Goal: Information Seeking & Learning: Learn about a topic

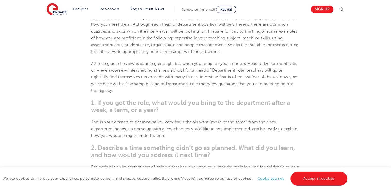
scroll to position [257, 0]
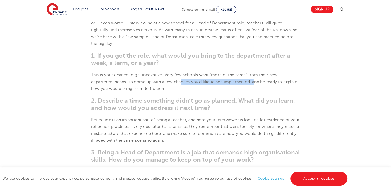
drag, startPoint x: 181, startPoint y: 79, endPoint x: 258, endPoint y: 78, distance: 76.2
click at [258, 78] on p "This is your chance to get innovative. Very few schools want “more of the same”…" at bounding box center [195, 82] width 209 height 20
click at [264, 75] on span "This is your chance to get innovative. Very few schools want “more of the same”…" at bounding box center [194, 82] width 206 height 18
drag, startPoint x: 138, startPoint y: 81, endPoint x: 255, endPoint y: 79, distance: 116.8
click at [255, 79] on span "This is your chance to get innovative. Very few schools want “more of the same”…" at bounding box center [194, 82] width 206 height 18
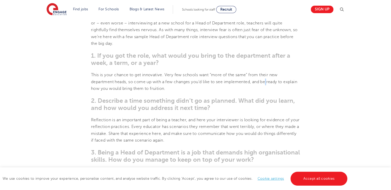
click at [269, 80] on span "This is your chance to get innovative. Very few schools want “more of the same”…" at bounding box center [194, 82] width 206 height 18
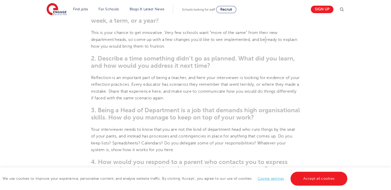
scroll to position [309, 0]
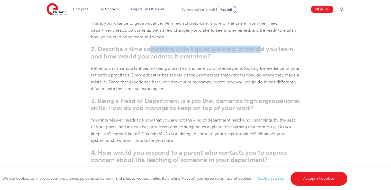
drag, startPoint x: 151, startPoint y: 52, endPoint x: 266, endPoint y: 55, distance: 115.6
click at [266, 54] on h3 "2. Describe a time something didn’t go as planned. What did you learn, and how …" at bounding box center [195, 53] width 209 height 14
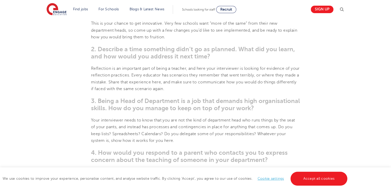
click at [268, 60] on section "[DATE] Head of Department Interview Questions How to prepare answers for head o…" at bounding box center [196, 188] width 312 height 711
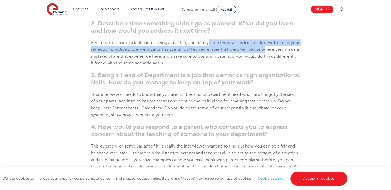
drag, startPoint x: 210, startPoint y: 46, endPoint x: 285, endPoint y: 71, distance: 79.4
click at [280, 57] on p "Reflection is an important part of being a teacher, and here your interviewer i…" at bounding box center [195, 52] width 209 height 27
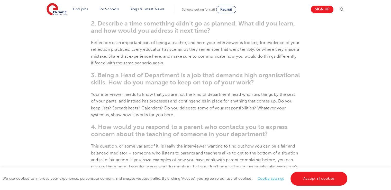
click at [285, 72] on span "3. Being a Head of Department is a job that demands high organisational skills.…" at bounding box center [195, 79] width 209 height 14
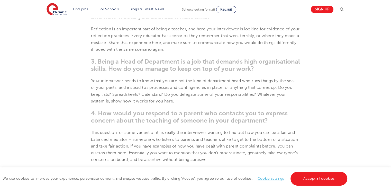
scroll to position [360, 0]
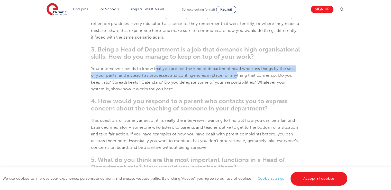
drag, startPoint x: 157, startPoint y: 67, endPoint x: 240, endPoint y: 73, distance: 83.1
click at [240, 73] on span "Your interviewer needs to know that you are not the kind of department head who…" at bounding box center [193, 78] width 204 height 25
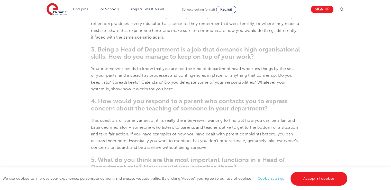
click at [249, 86] on p "Your interviewer needs to know that you are not the kind of department head who…" at bounding box center [195, 78] width 209 height 27
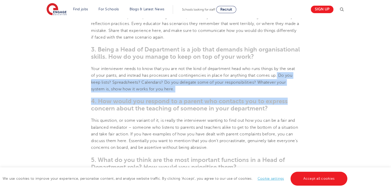
drag, startPoint x: 281, startPoint y: 77, endPoint x: 288, endPoint y: 94, distance: 18.2
click at [288, 94] on section "[DATE] Head of Department Interview Questions How to prepare answers for head o…" at bounding box center [196, 137] width 312 height 711
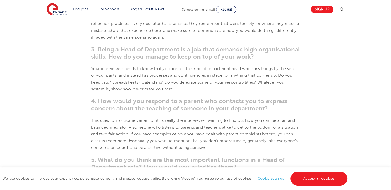
click at [237, 76] on span "Your interviewer needs to know that you are not the kind of department head who…" at bounding box center [193, 78] width 204 height 25
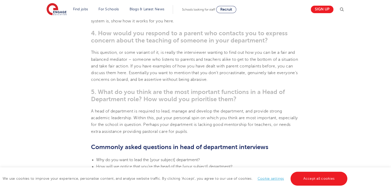
scroll to position [437, 0]
